Goal: Transaction & Acquisition: Purchase product/service

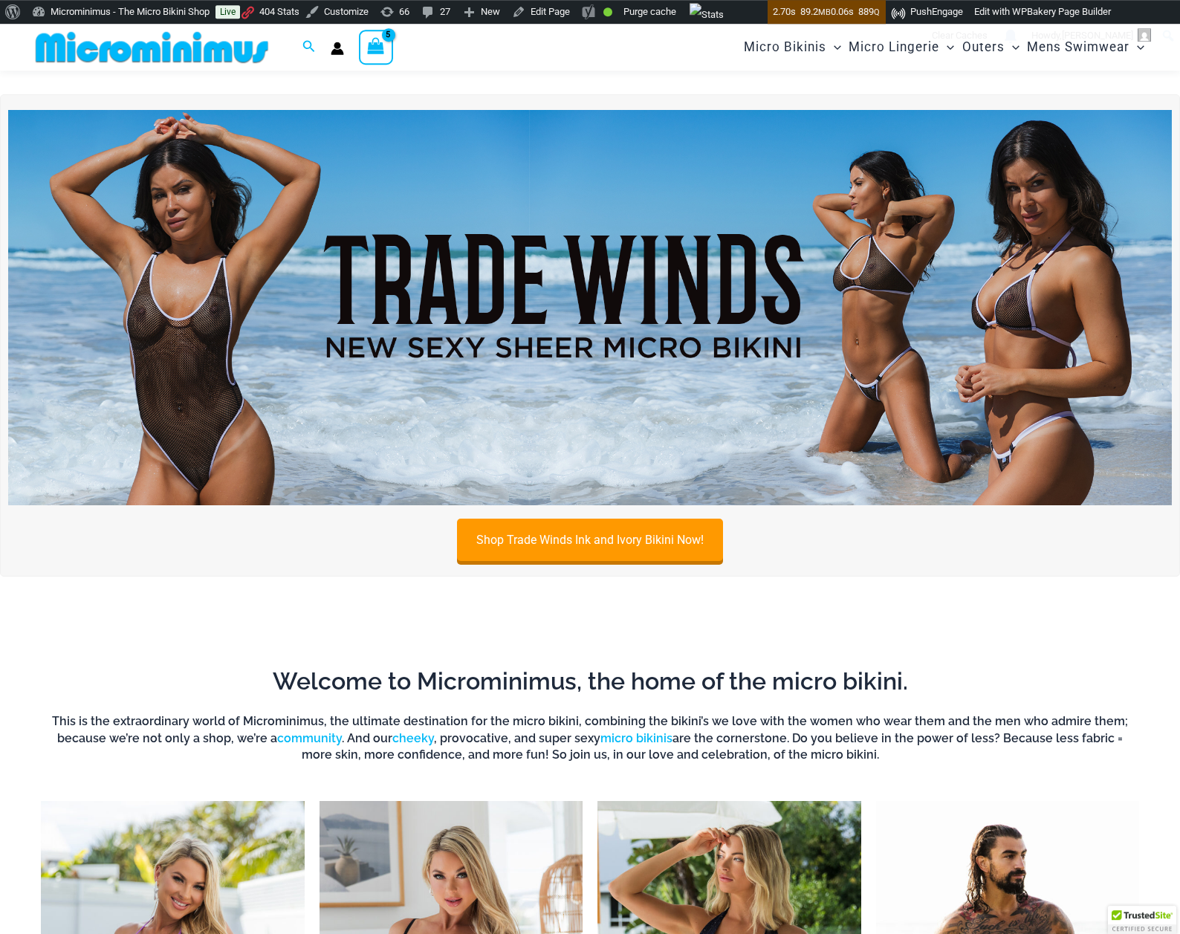
scroll to position [12, 0]
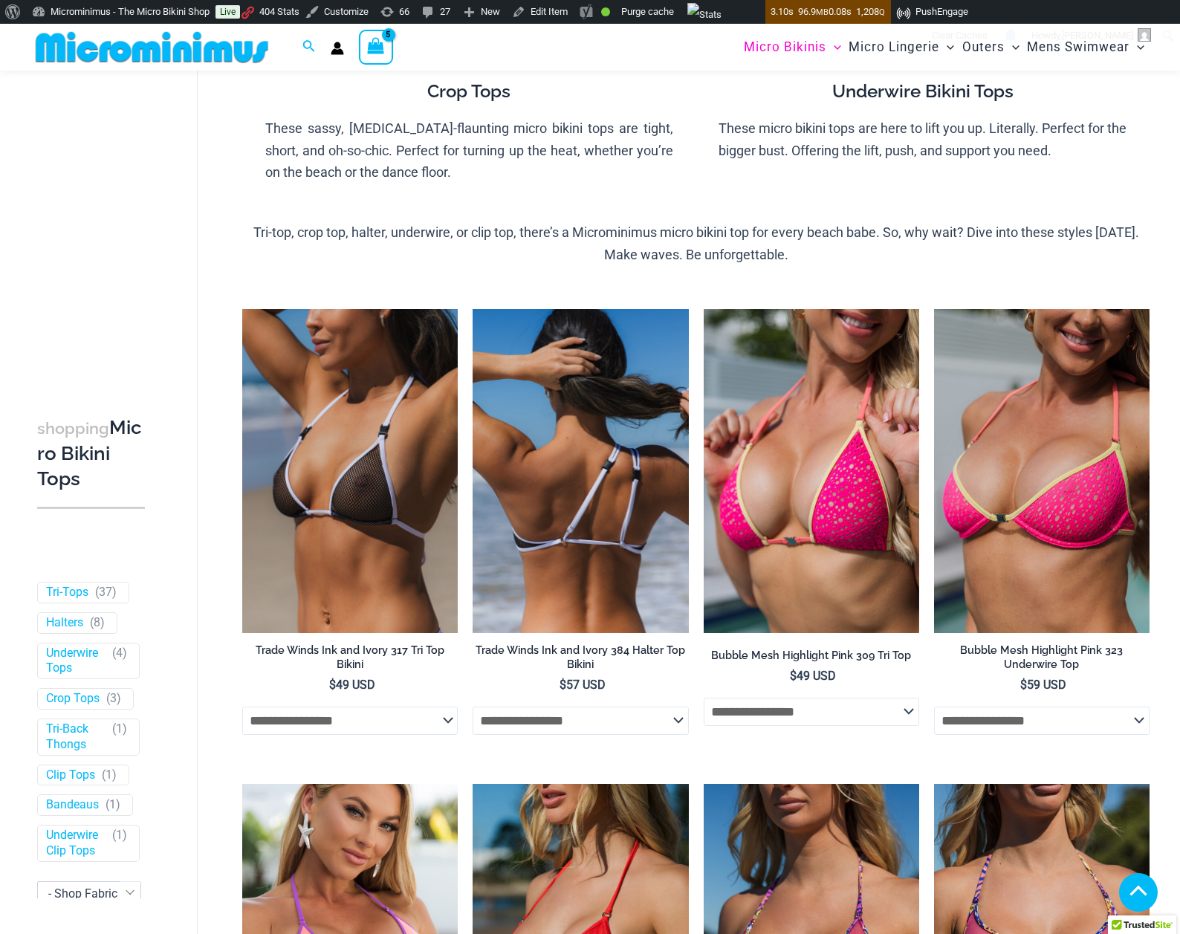
scroll to position [273, 0]
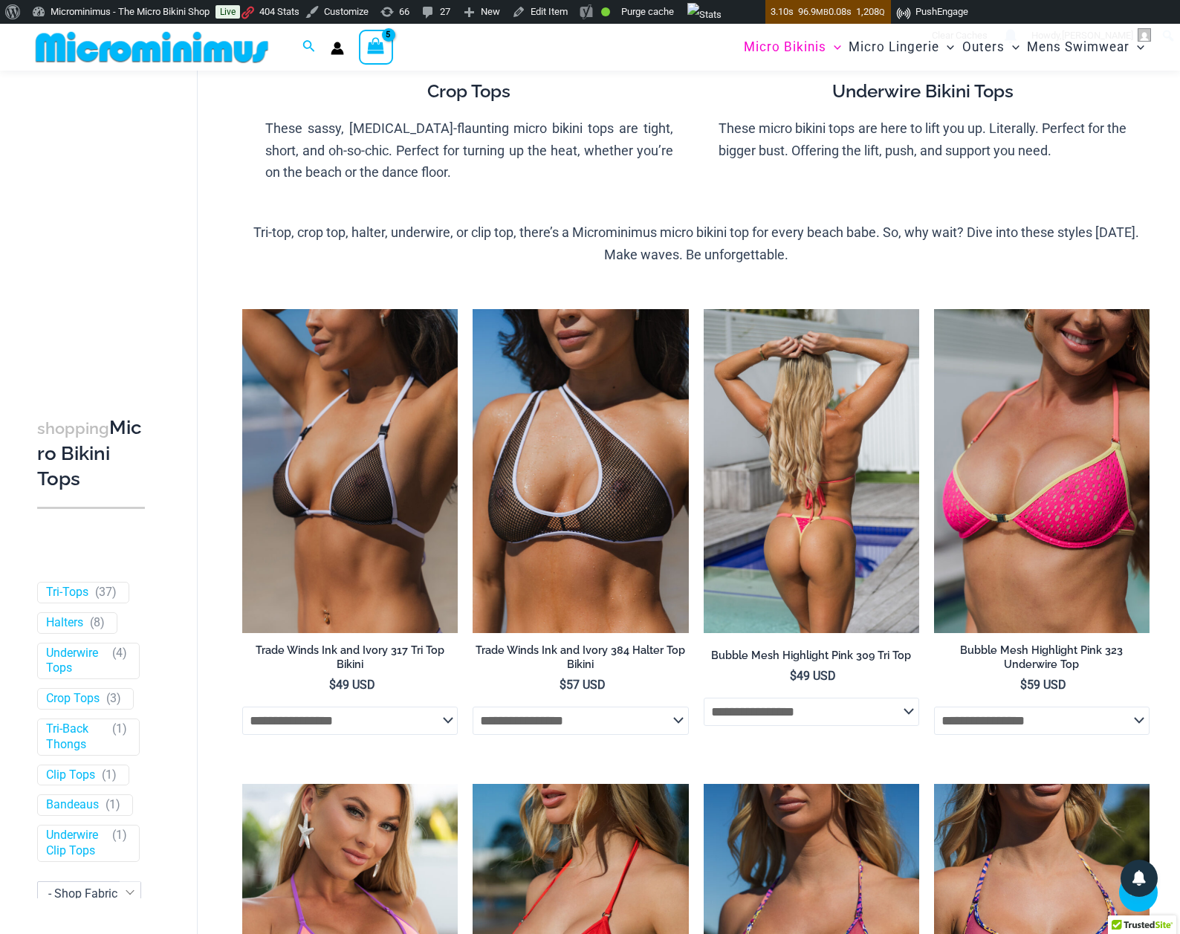
click at [745, 486] on img at bounding box center [812, 470] width 216 height 323
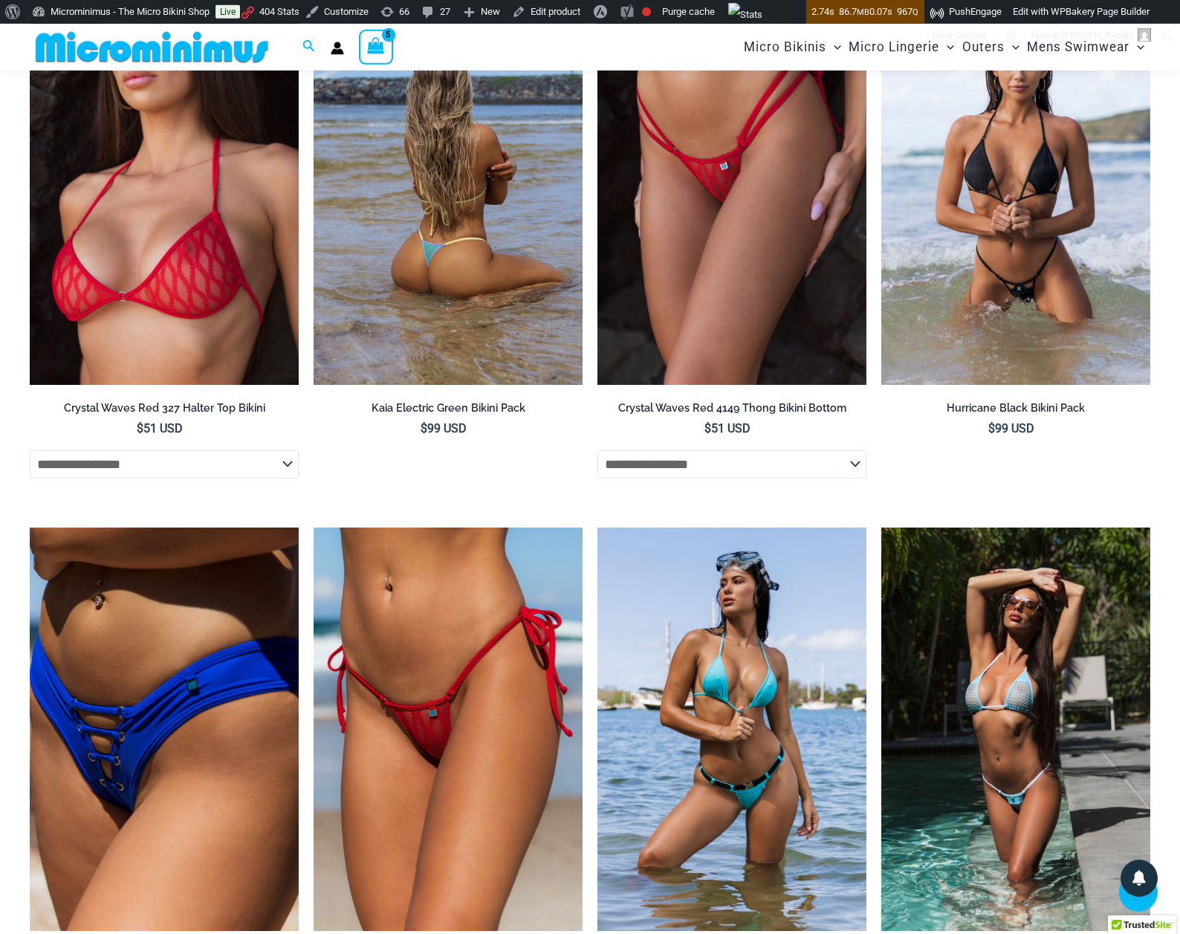
scroll to position [2499, 0]
